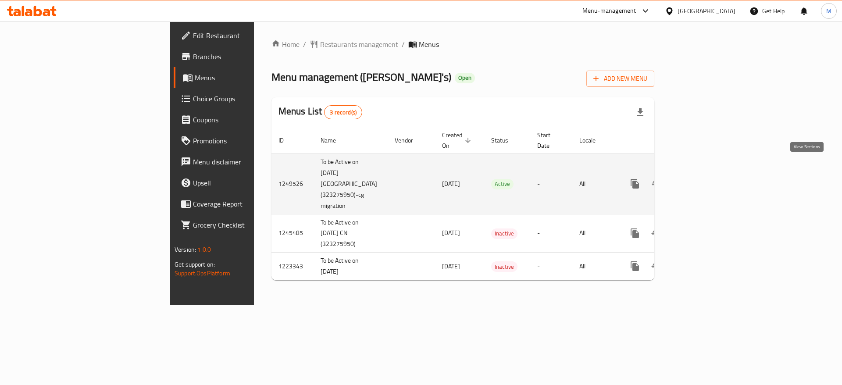
click at [704, 179] on icon "enhanced table" at bounding box center [698, 184] width 11 height 11
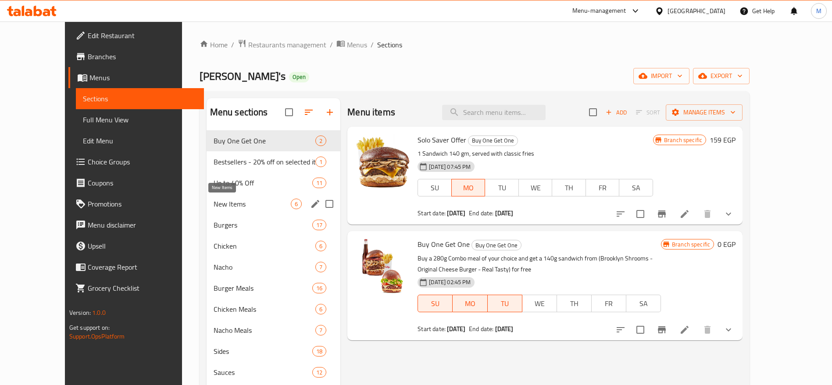
click at [220, 209] on span "New Items" at bounding box center [252, 204] width 77 height 11
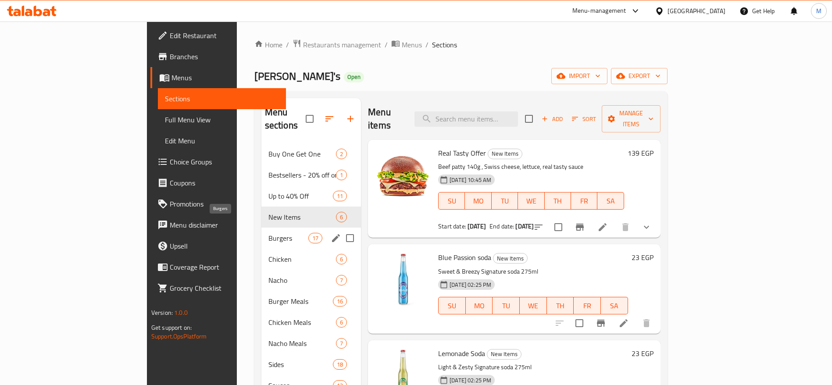
click at [269, 233] on span "Burgers" at bounding box center [289, 238] width 40 height 11
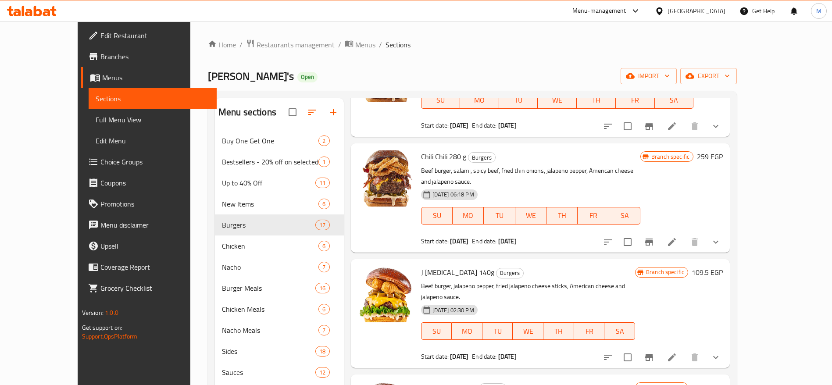
scroll to position [588, 0]
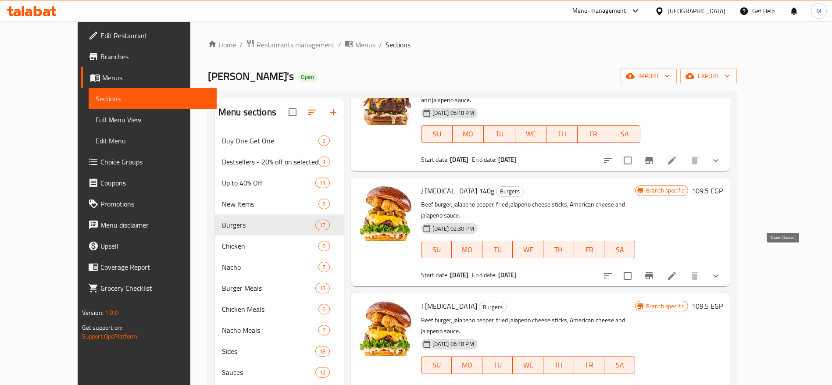
click at [721, 271] on icon "show more" at bounding box center [716, 276] width 11 height 11
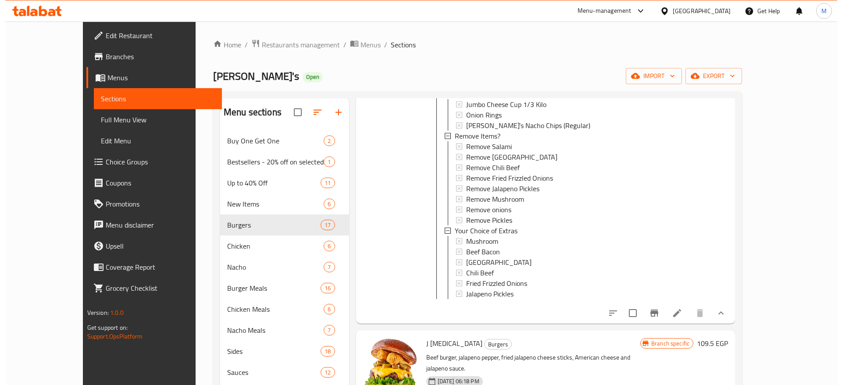
scroll to position [829, 0]
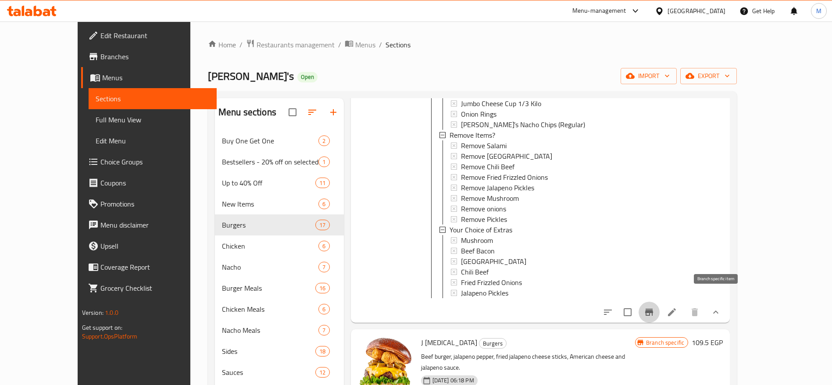
click at [660, 306] on button "Branch-specific-item" at bounding box center [649, 312] width 21 height 21
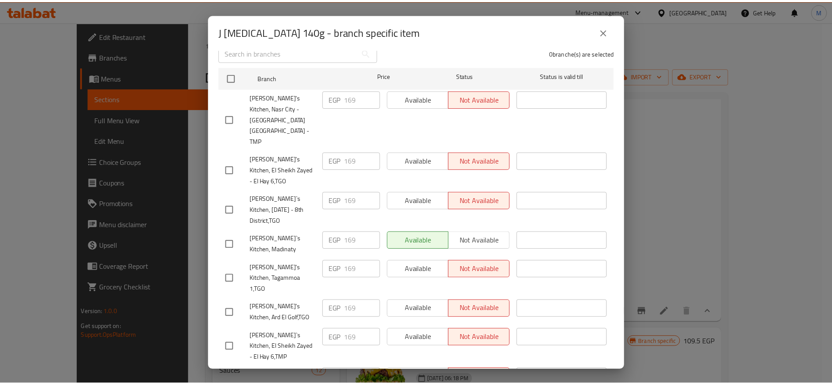
scroll to position [0, 0]
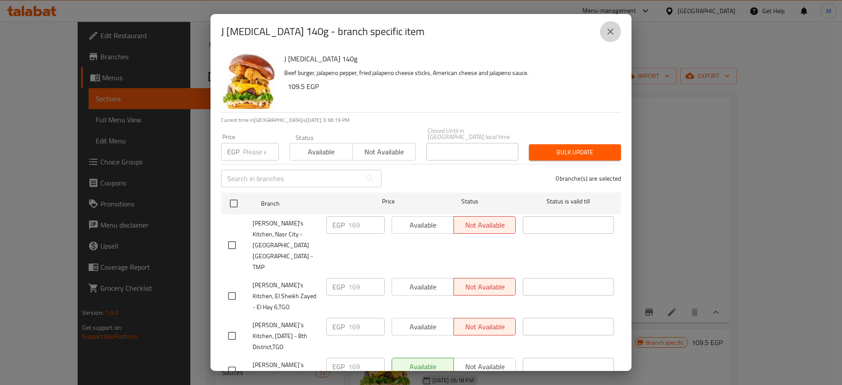
click at [608, 34] on icon "close" at bounding box center [611, 32] width 6 height 6
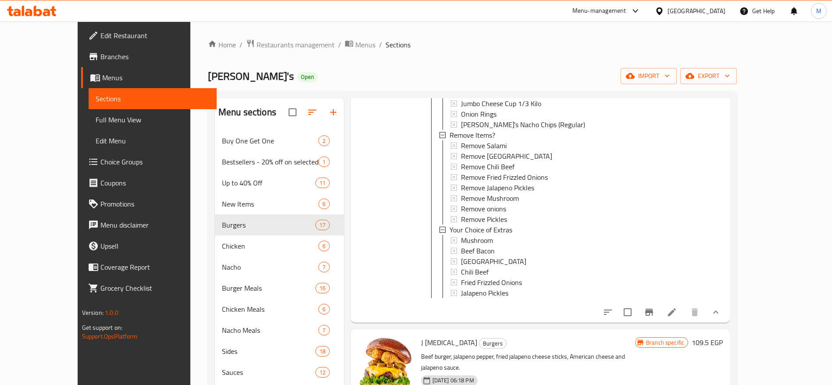
click at [36, 14] on icon at bounding box center [38, 11] width 8 height 11
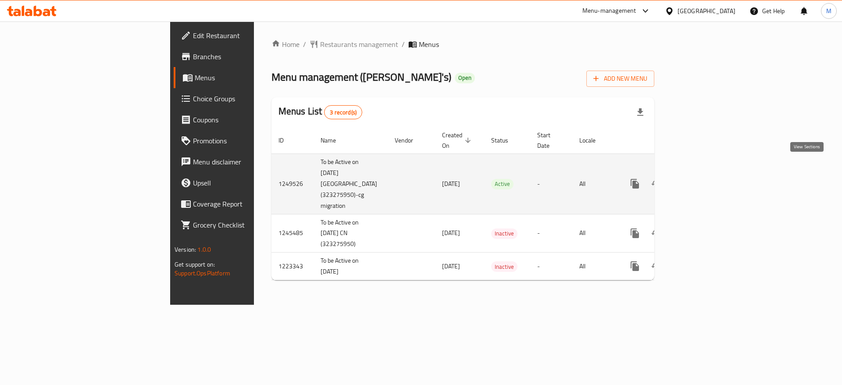
click at [704, 179] on icon "enhanced table" at bounding box center [698, 184] width 11 height 11
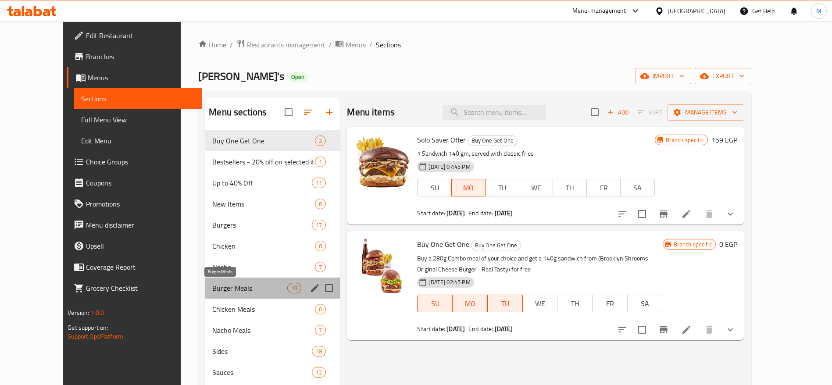
click at [233, 287] on span "Burger Meals" at bounding box center [249, 288] width 75 height 11
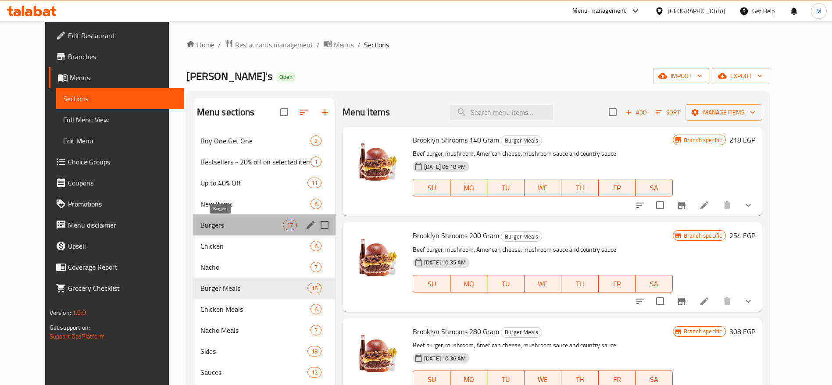
click at [206, 225] on span "Burgers" at bounding box center [242, 225] width 82 height 11
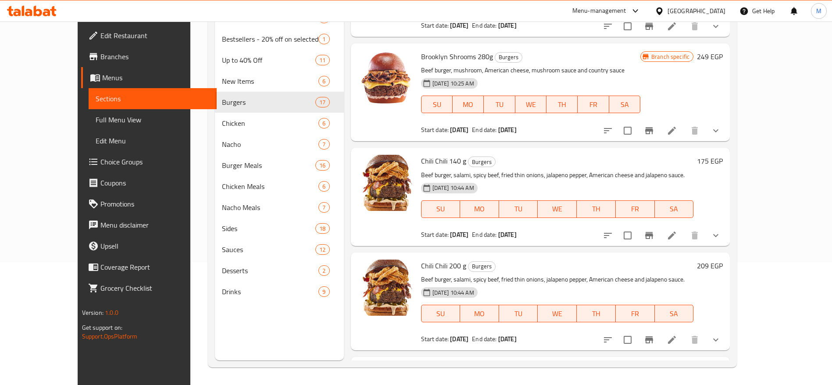
scroll to position [171, 0]
click at [677, 238] on icon at bounding box center [672, 234] width 11 height 11
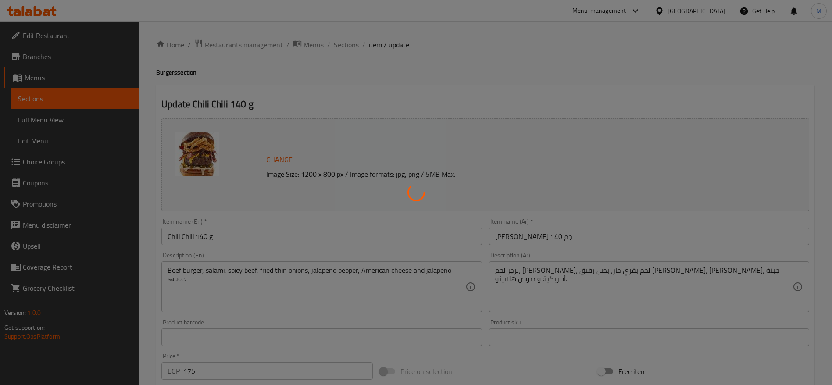
type input "اختيارك من الإضافات"
type input "0"
type input "9"
type input "اختيارك من الإضافات"
type input "0"
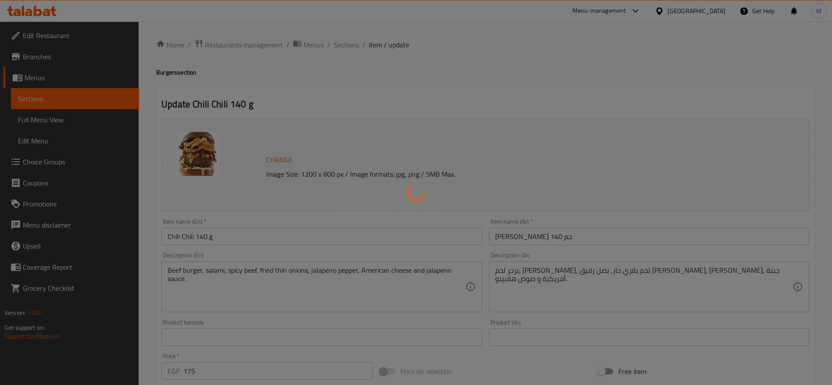
type input "0"
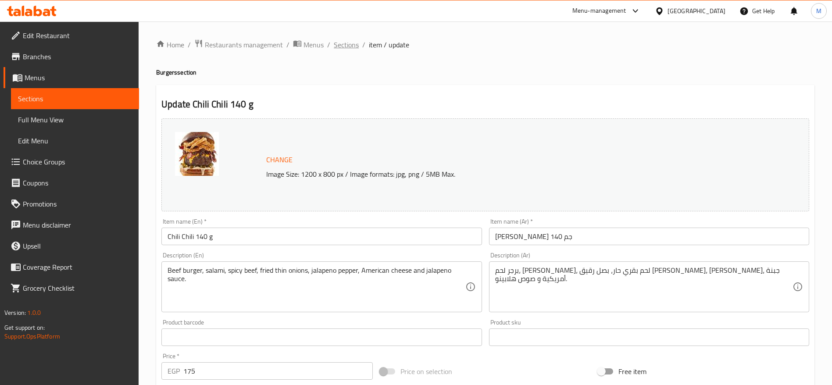
click at [343, 42] on span "Sections" at bounding box center [346, 44] width 25 height 11
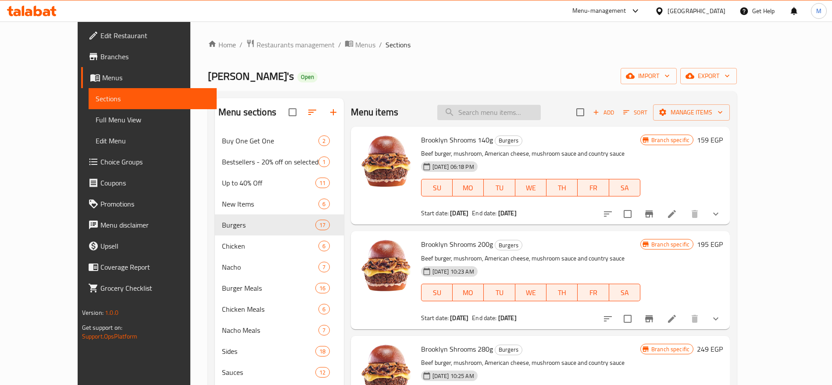
click at [496, 115] on input "search" at bounding box center [489, 112] width 104 height 15
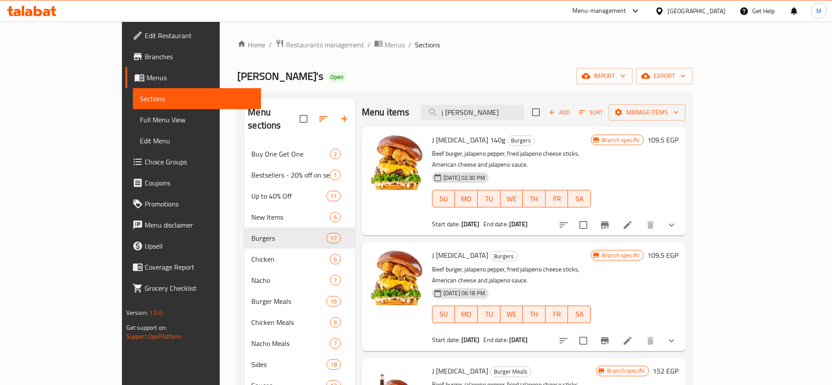
type input "j popp"
click at [43, 14] on icon at bounding box center [46, 12] width 7 height 7
